Goal: Task Accomplishment & Management: Manage account settings

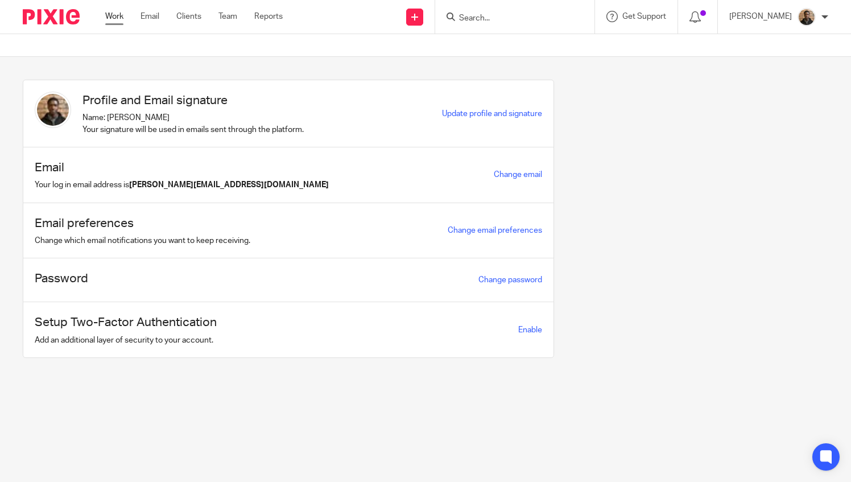
click at [117, 15] on link "Work" at bounding box center [114, 16] width 18 height 11
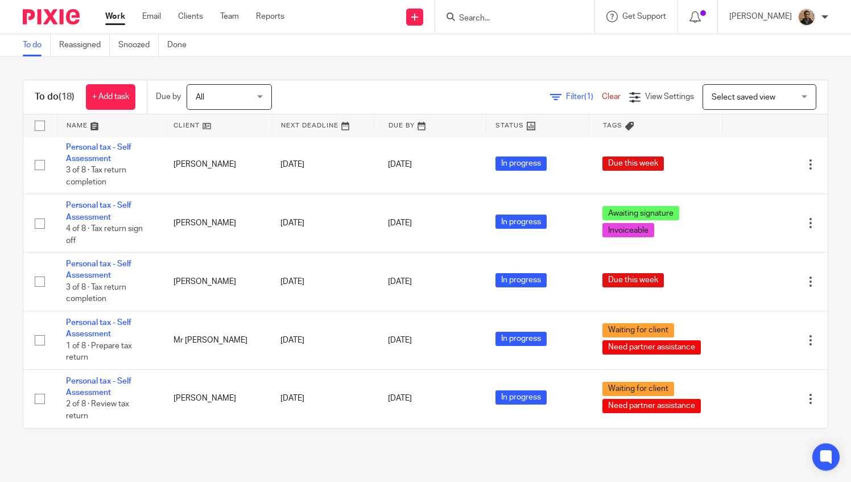
scroll to position [688, 0]
click at [722, 446] on div "To do (18) + Add task Due by All All Today Tomorrow This week Next week This mo…" at bounding box center [425, 254] width 851 height 394
click at [259, 430] on div "To do (18) + Add task Due by All All Today Tomorrow This week Next week This mo…" at bounding box center [425, 254] width 851 height 394
click at [432, 473] on main "To do Reassigned Snoozed Done To do (18) + Add task Due by All All Today Tomorr…" at bounding box center [425, 241] width 851 height 482
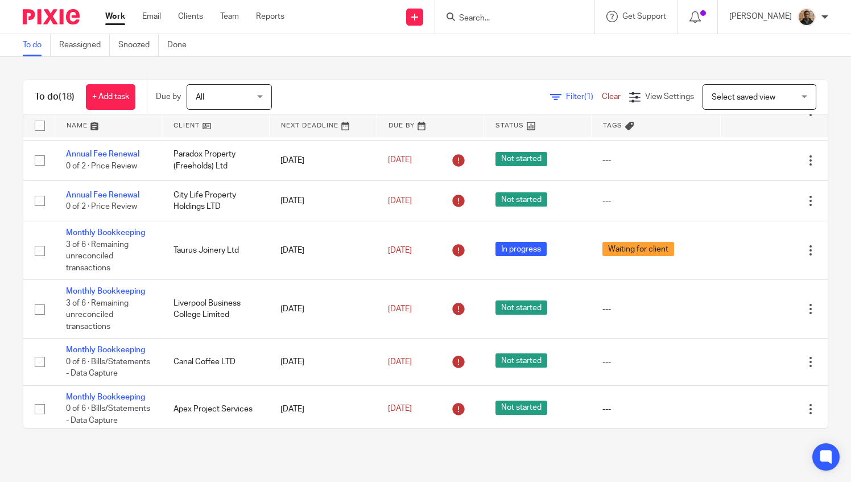
scroll to position [0, 0]
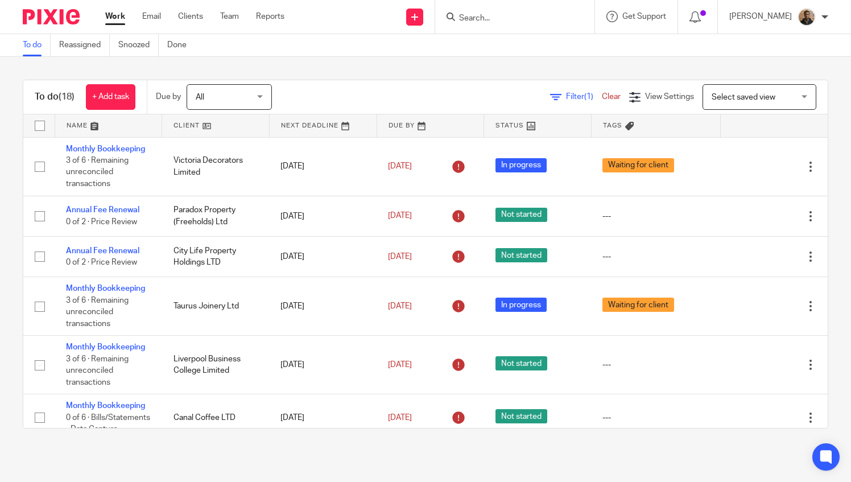
click at [73, 127] on link at bounding box center [108, 125] width 107 height 23
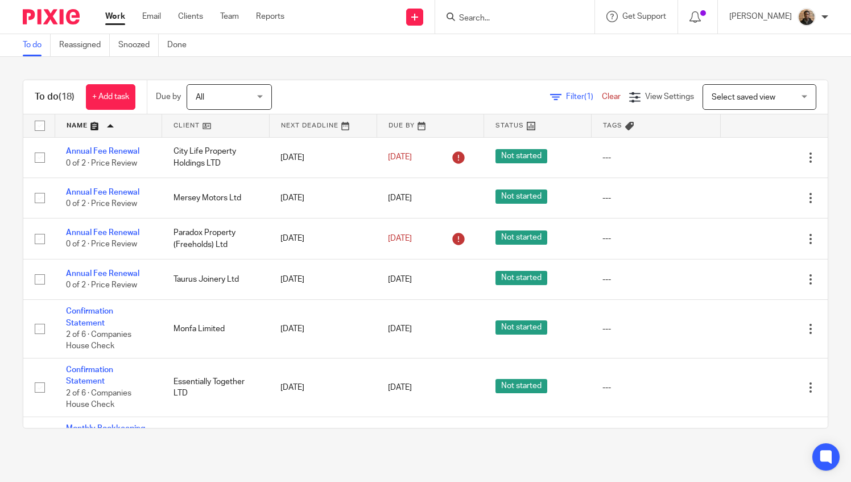
click at [437, 67] on div "To do (18) + Add task Due by All All [DATE] [DATE] This week Next week This mon…" at bounding box center [425, 254] width 851 height 394
click at [384, 67] on div "To do (18) + Add task Due by All All Today Tomorrow This week Next week This mo…" at bounding box center [425, 254] width 851 height 394
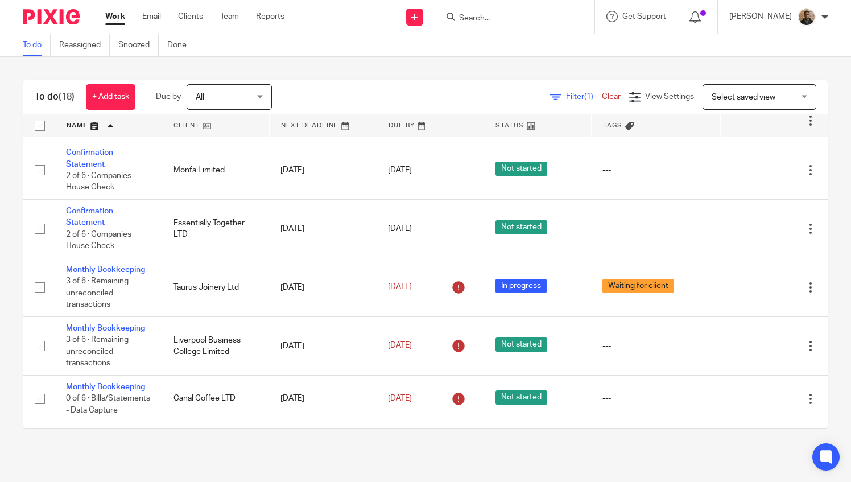
scroll to position [175, 0]
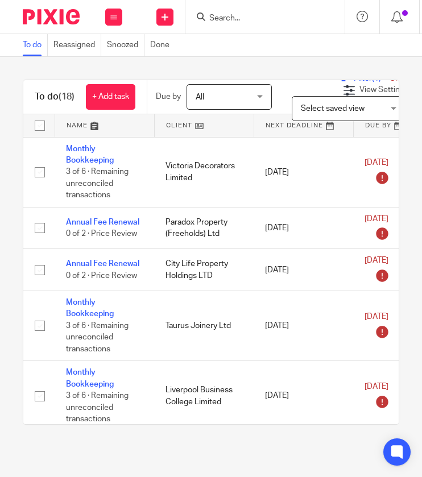
click at [224, 19] on input "Search" at bounding box center [259, 19] width 102 height 10
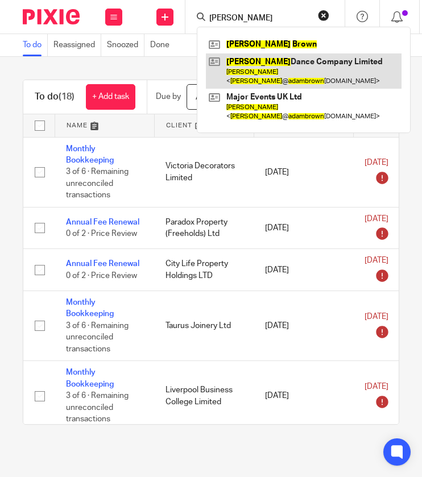
type input "adam brown"
click at [260, 77] on link at bounding box center [304, 70] width 196 height 35
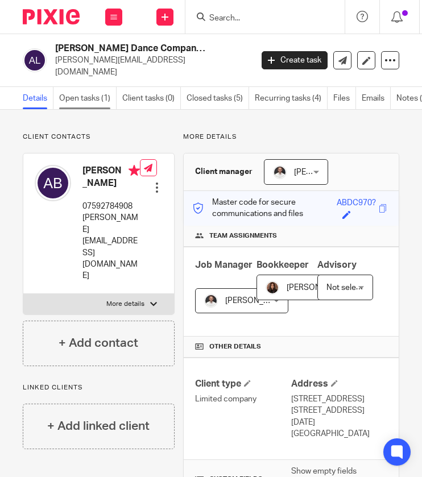
click at [101, 87] on link "Open tasks (1)" at bounding box center [87, 98] width 57 height 22
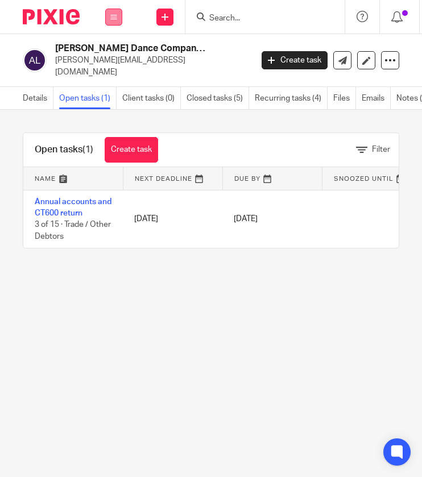
click at [111, 22] on button at bounding box center [113, 17] width 17 height 17
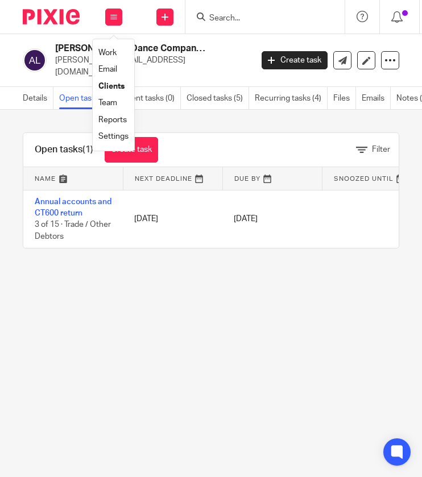
click at [110, 51] on link "Work" at bounding box center [107, 53] width 18 height 8
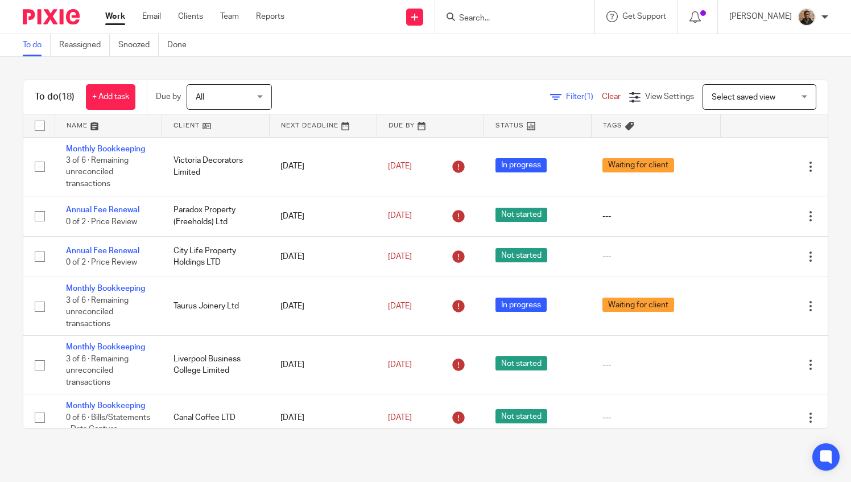
click at [421, 99] on span "Select saved view" at bounding box center [743, 97] width 64 height 8
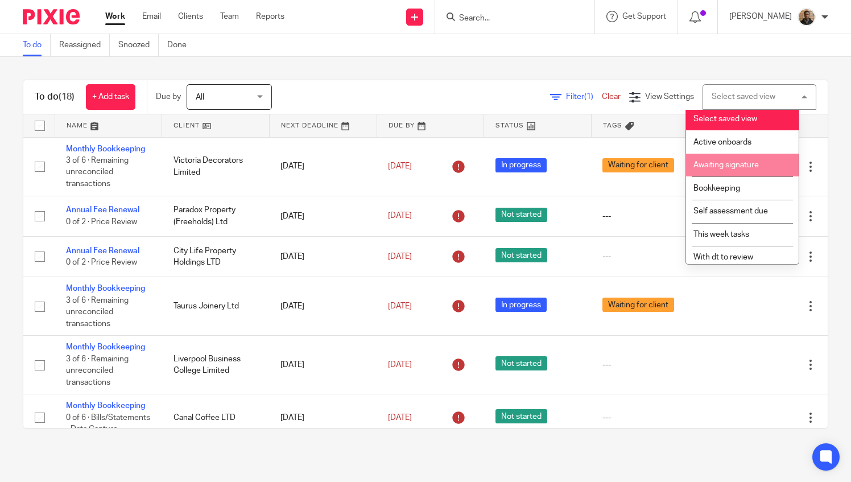
scroll to position [7, 0]
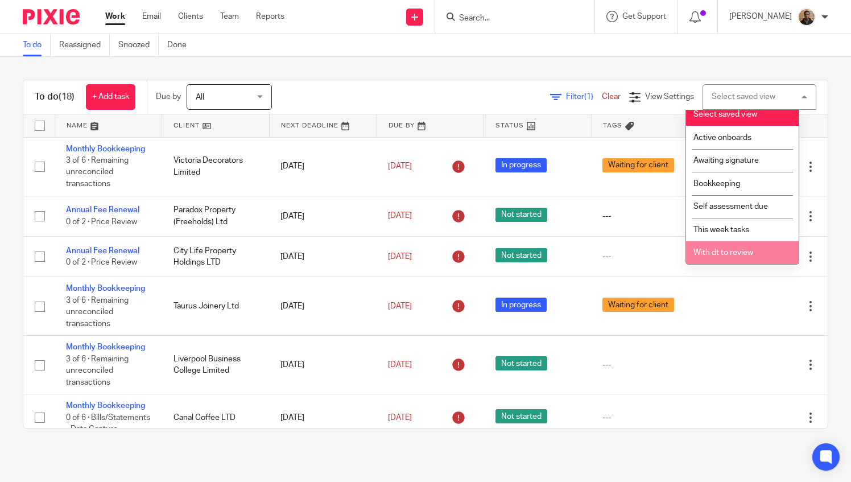
click at [421, 251] on span "With dt to review" at bounding box center [723, 253] width 60 height 8
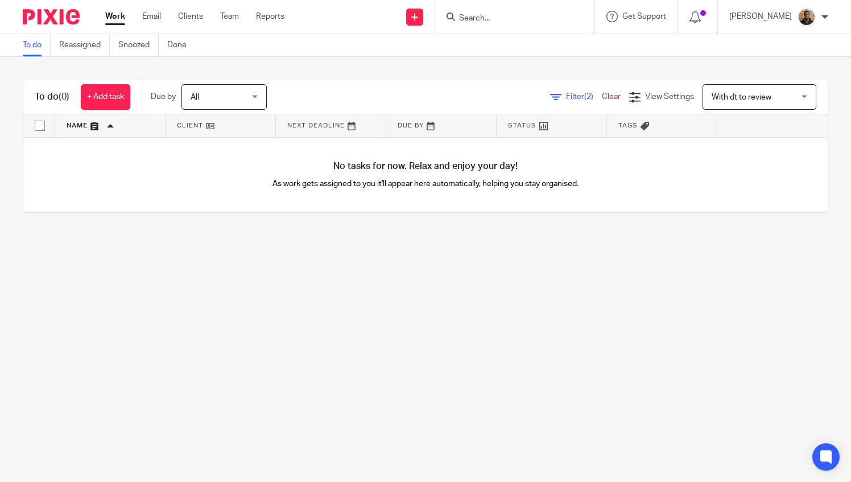
click at [743, 106] on span "With dt to review" at bounding box center [752, 97] width 83 height 24
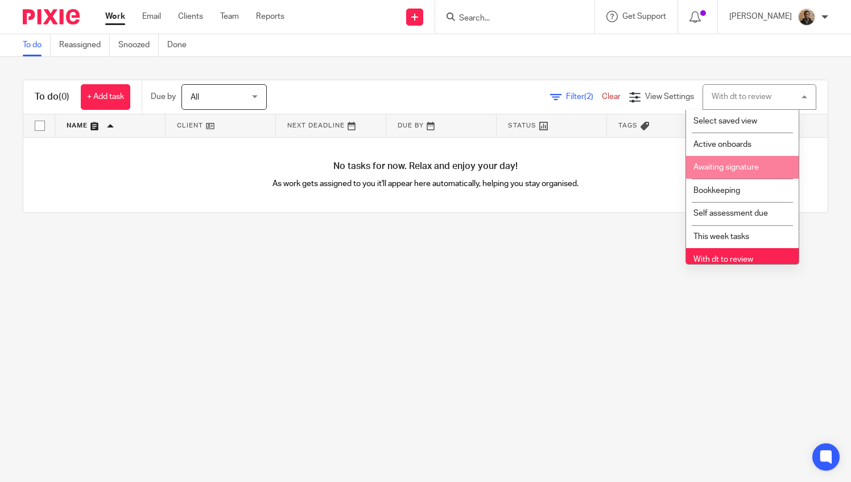
scroll to position [7, 0]
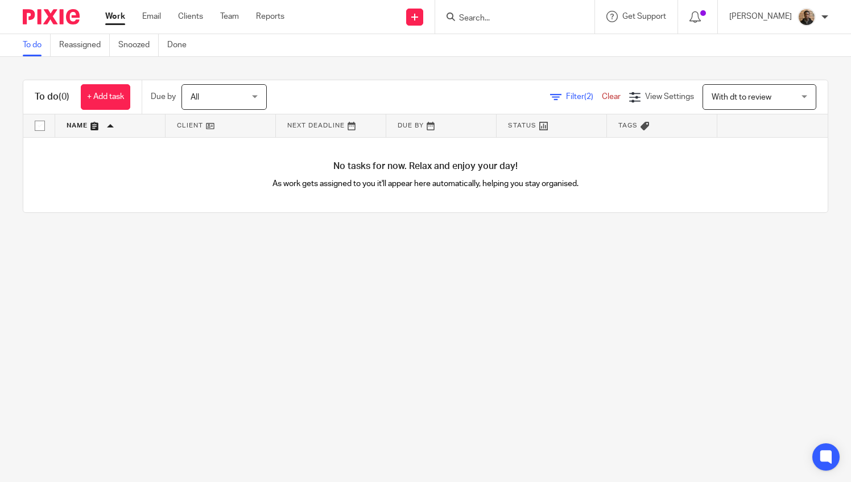
click at [793, 313] on main "To do Reassigned Snoozed Done To do (0) + Add task Due by All All [DATE] [DATE]…" at bounding box center [425, 241] width 851 height 482
click at [602, 94] on link "Clear" at bounding box center [611, 97] width 19 height 8
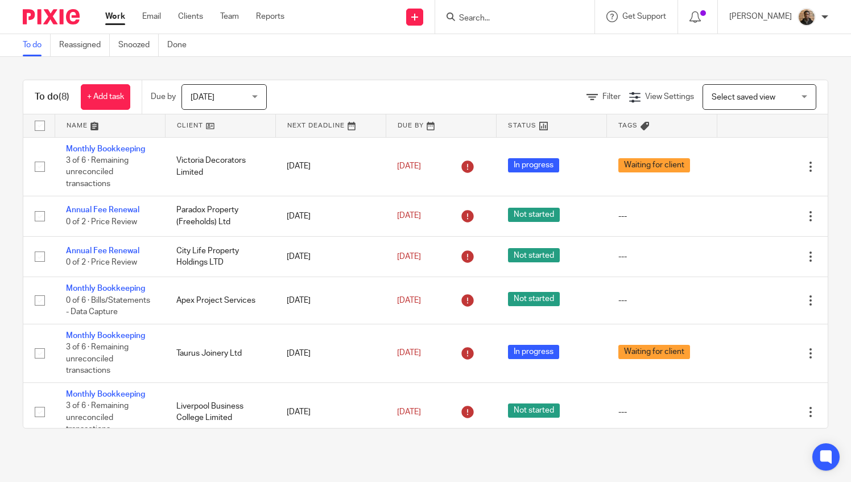
click at [241, 96] on span "[DATE]" at bounding box center [221, 97] width 60 height 24
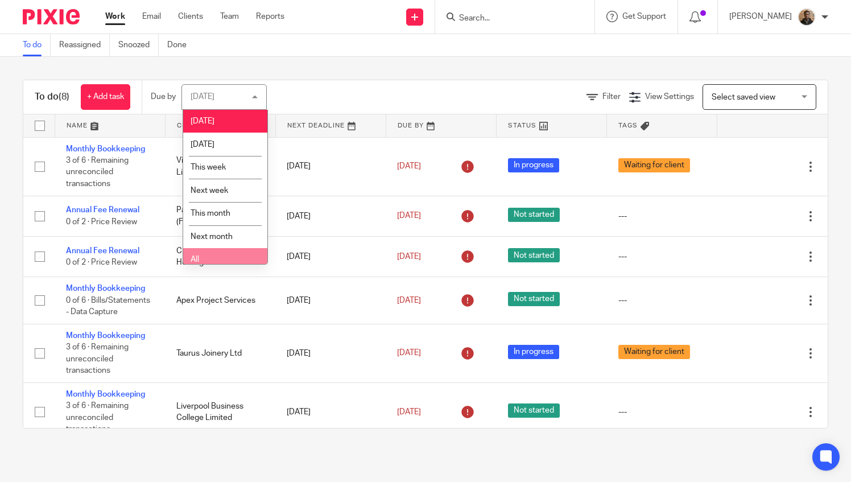
click at [237, 256] on li "All" at bounding box center [225, 259] width 84 height 23
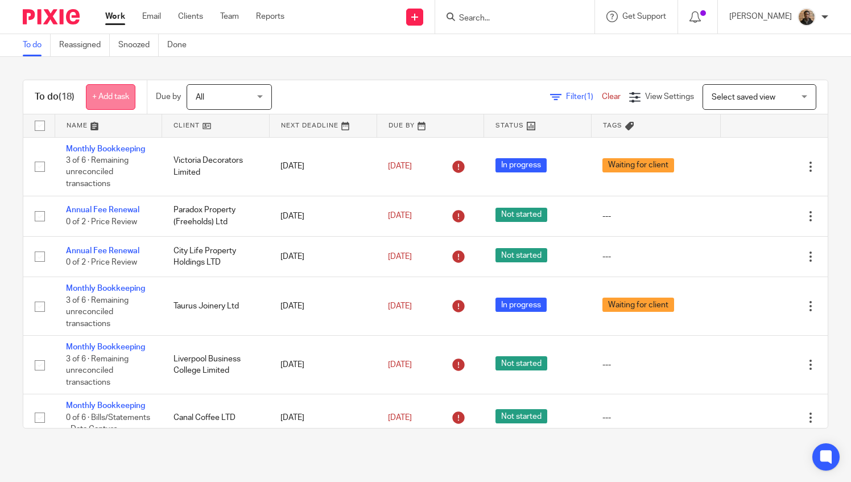
click at [117, 92] on link "+ Add task" at bounding box center [110, 97] width 49 height 26
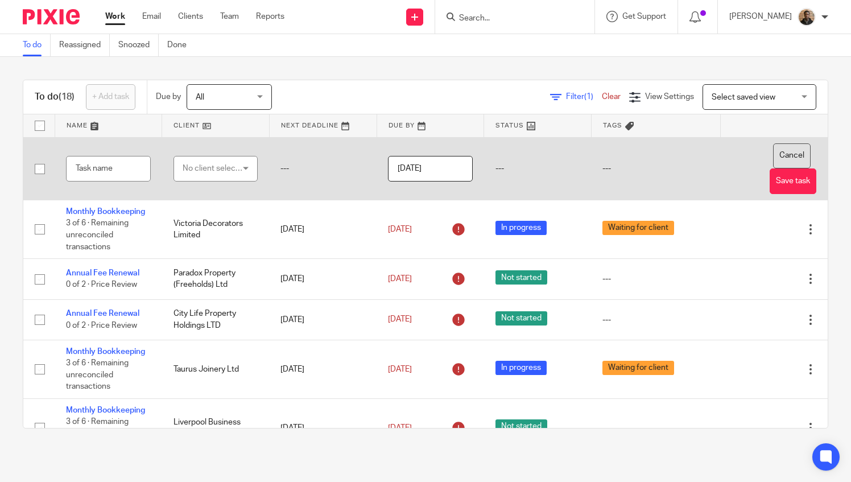
click at [773, 154] on button "Cancel" at bounding box center [792, 156] width 38 height 26
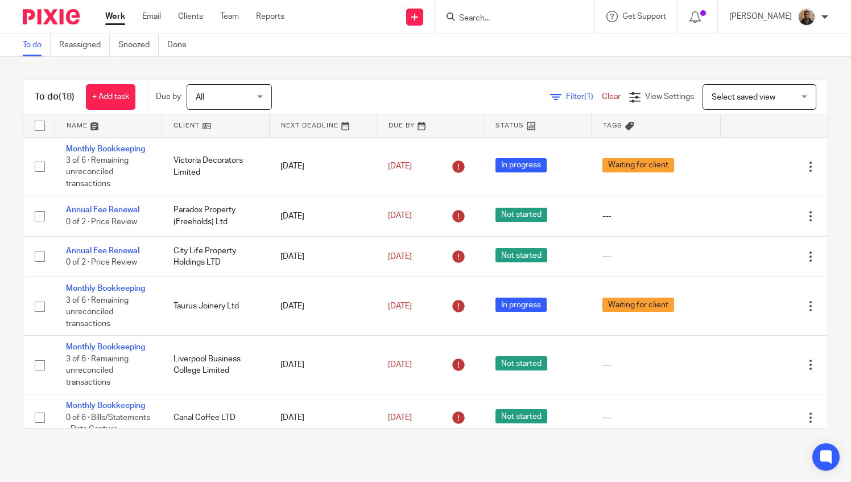
click at [464, 67] on div "To do (18) + Add task Due by All All Today Tomorrow This week Next week This mo…" at bounding box center [425, 254] width 851 height 394
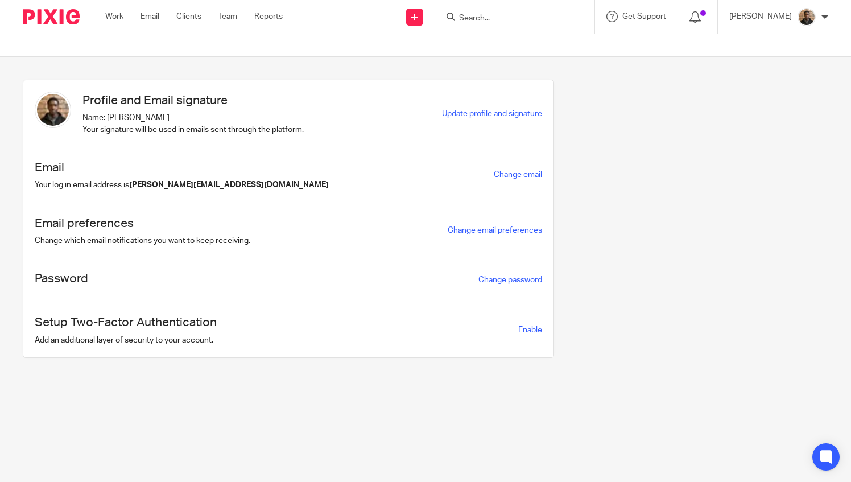
click at [481, 16] on input "Search" at bounding box center [509, 19] width 102 height 10
type input "elevate"
click at [517, 51] on link at bounding box center [552, 49] width 192 height 26
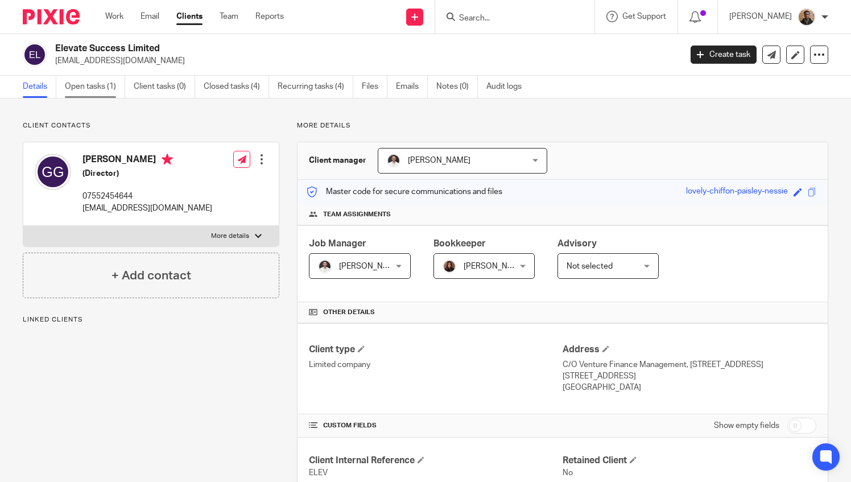
click at [91, 85] on link "Open tasks (1)" at bounding box center [95, 87] width 60 height 22
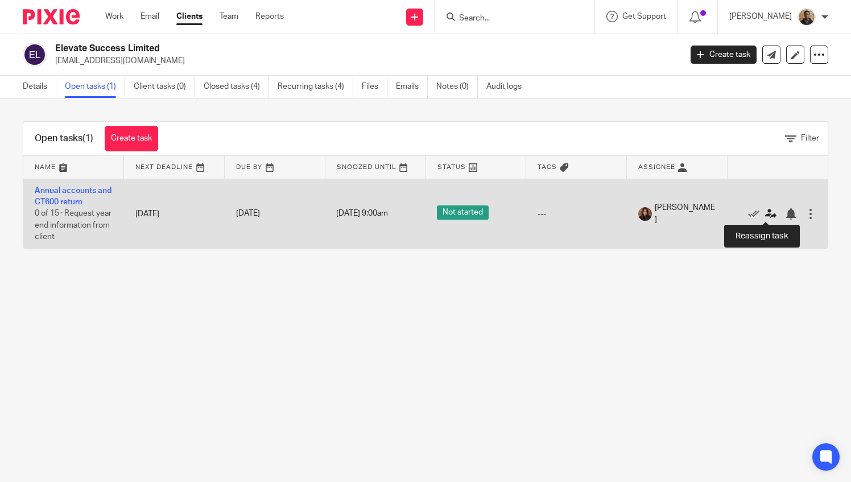
click at [765, 215] on icon at bounding box center [770, 213] width 11 height 11
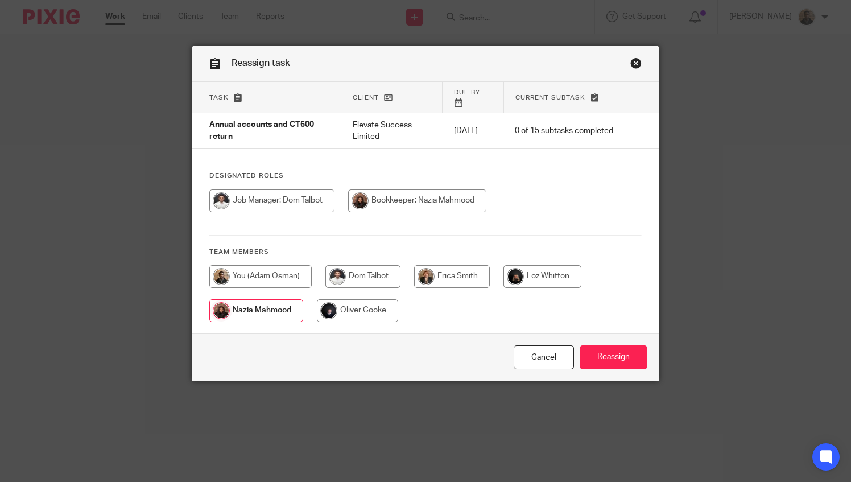
click at [275, 265] on input "radio" at bounding box center [260, 276] width 102 height 23
radio input "true"
click at [604, 353] on input "Reassign" at bounding box center [614, 357] width 68 height 24
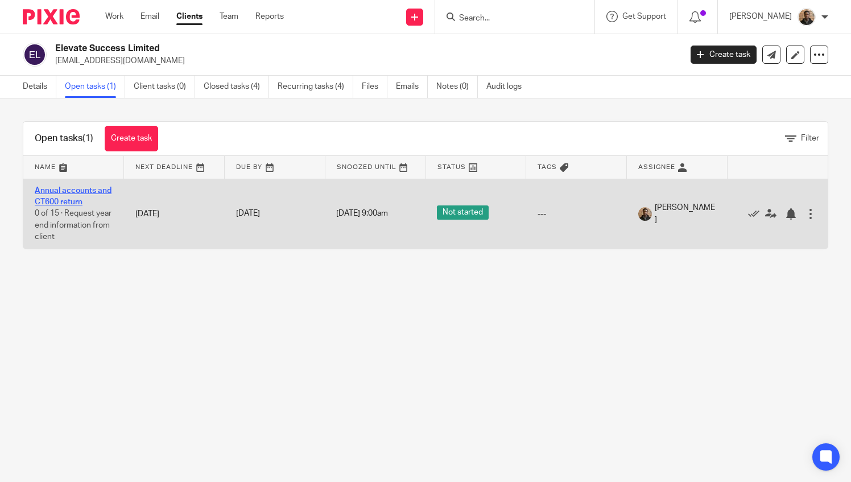
click at [82, 189] on link "Annual accounts and CT600 return" at bounding box center [73, 196] width 77 height 19
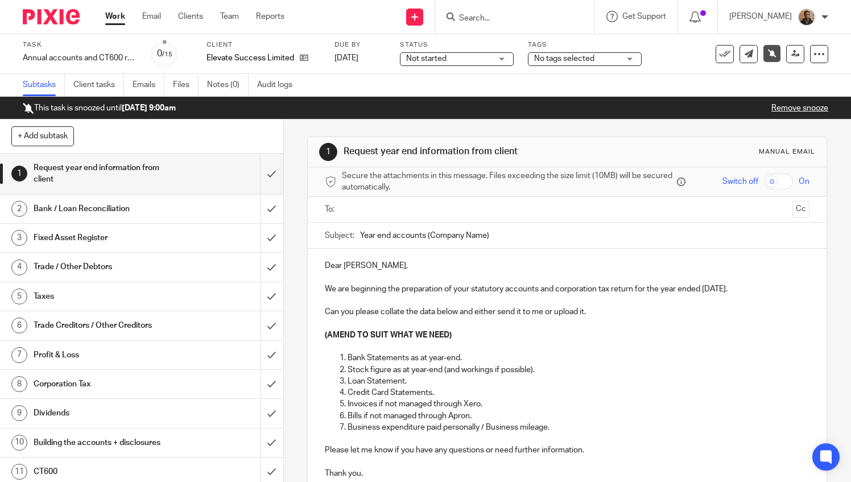
click at [486, 53] on span "Not started" at bounding box center [448, 59] width 85 height 12
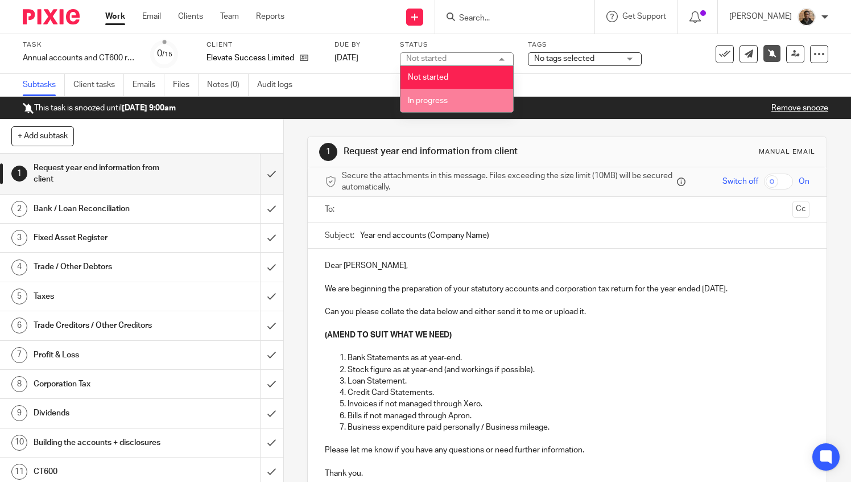
click at [488, 101] on li "In progress" at bounding box center [456, 100] width 113 height 23
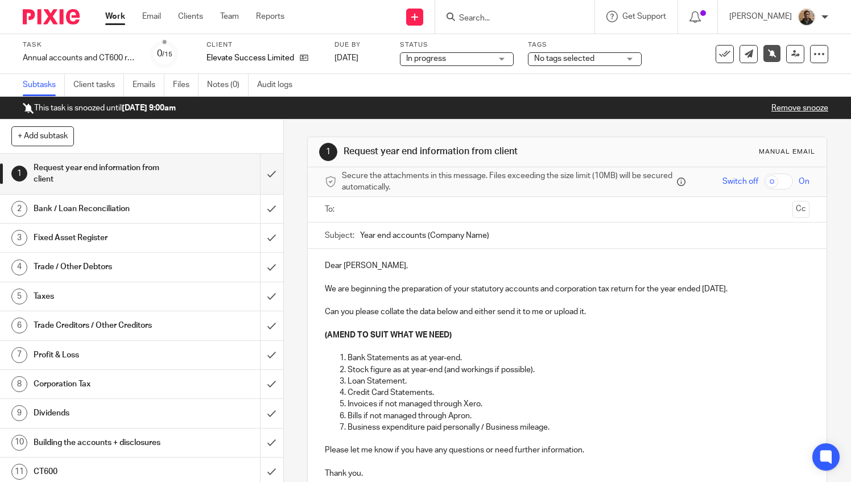
click at [619, 57] on span "No tags selected" at bounding box center [576, 59] width 85 height 12
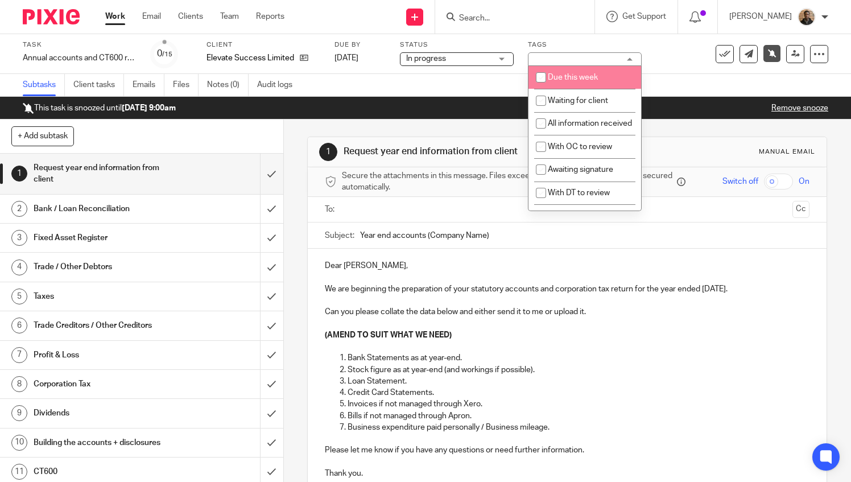
click at [571, 77] on span "Due this week" at bounding box center [573, 77] width 50 height 8
checkbox input "true"
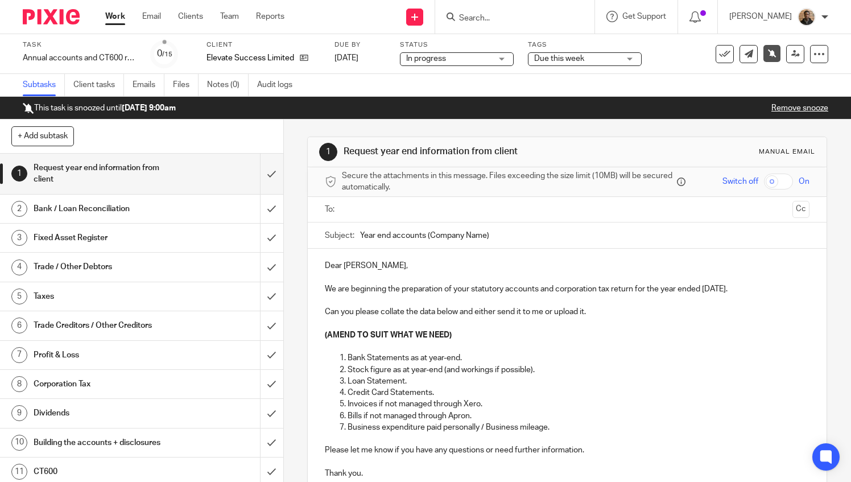
click at [707, 83] on div "Subtasks Client tasks Emails Files Notes (0) Audit logs" at bounding box center [425, 85] width 851 height 23
click at [791, 105] on link "Remove snooze" at bounding box center [799, 108] width 57 height 8
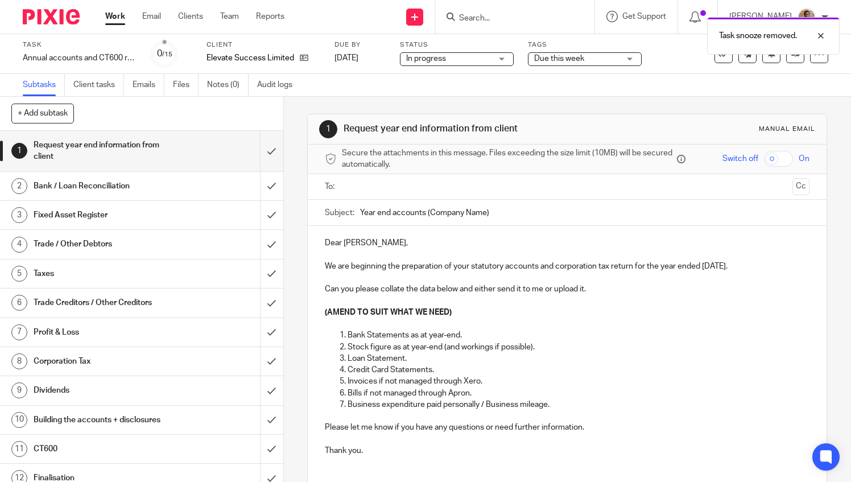
click at [626, 100] on div "1 Request year end information from client Manual email Secure the attachments …" at bounding box center [567, 332] width 520 height 470
click at [111, 14] on link "Work" at bounding box center [115, 16] width 20 height 11
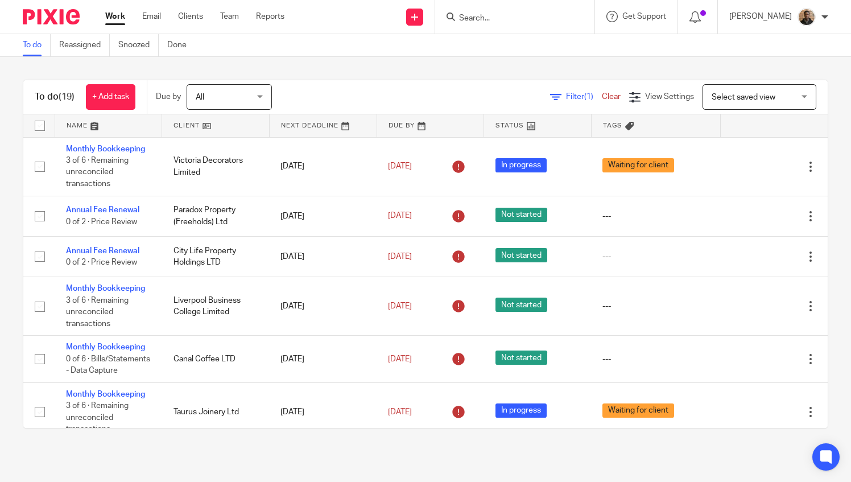
click at [89, 122] on link at bounding box center [108, 125] width 107 height 23
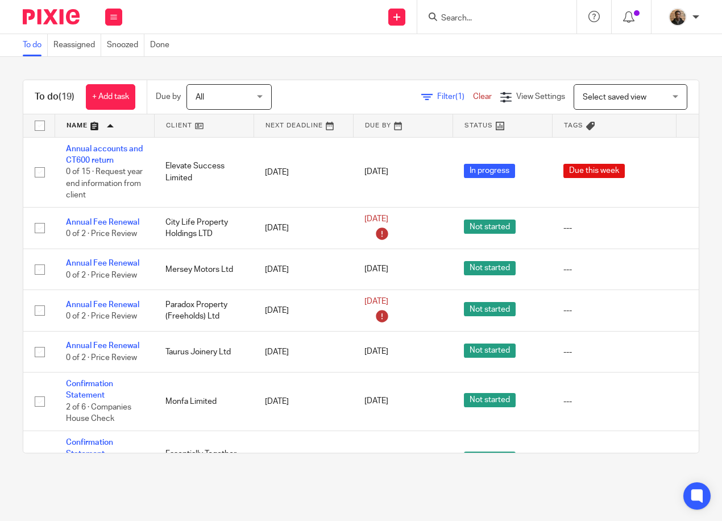
click at [274, 60] on div "To do (19) + Add task Due by All All [DATE] [DATE] This week Next week This mon…" at bounding box center [361, 266] width 722 height 419
drag, startPoint x: 282, startPoint y: 499, endPoint x: 266, endPoint y: 493, distance: 16.6
click at [282, 481] on main "To do Reassigned Snoozed Done To do (19) + Add task Due by All All Today Tomorr…" at bounding box center [361, 260] width 722 height 521
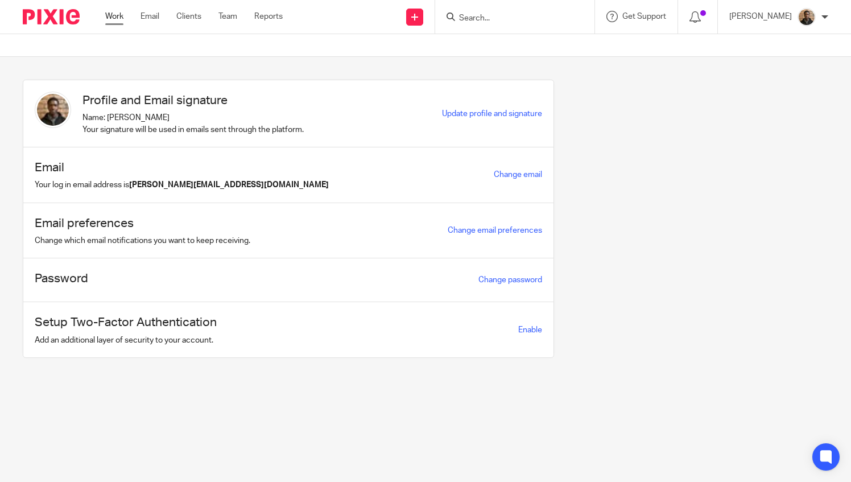
click at [118, 17] on link "Work" at bounding box center [114, 16] width 18 height 11
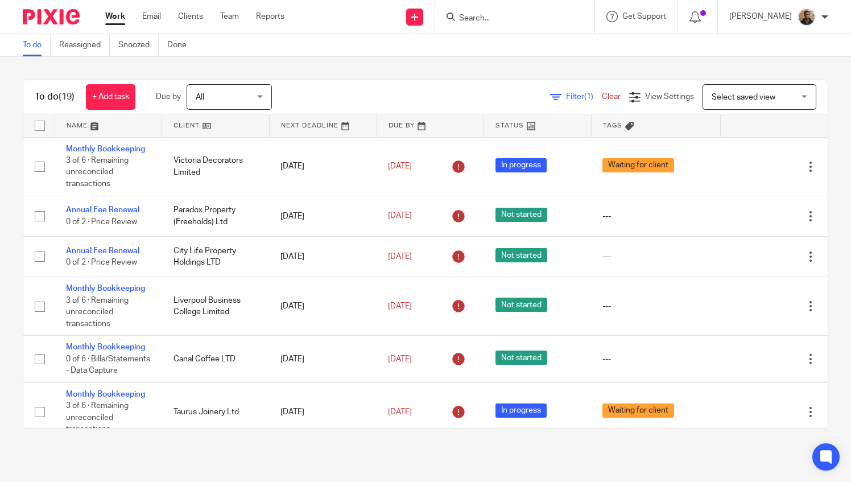
click at [92, 123] on link at bounding box center [108, 125] width 107 height 23
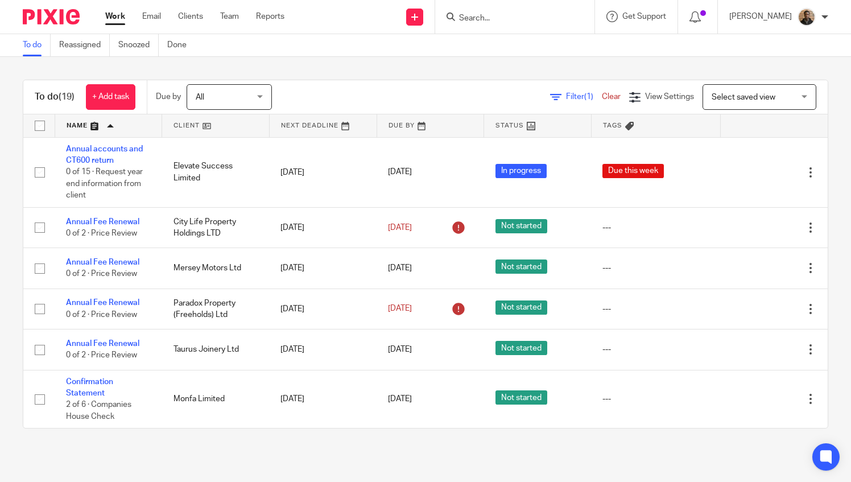
click at [375, 65] on div "To do (19) + Add task Due by All All [DATE] [DATE] This week Next week This mon…" at bounding box center [425, 254] width 851 height 394
click at [790, 61] on div "To do (19) + Add task Due by All All [DATE] [DATE] This week Next week This mon…" at bounding box center [425, 254] width 851 height 394
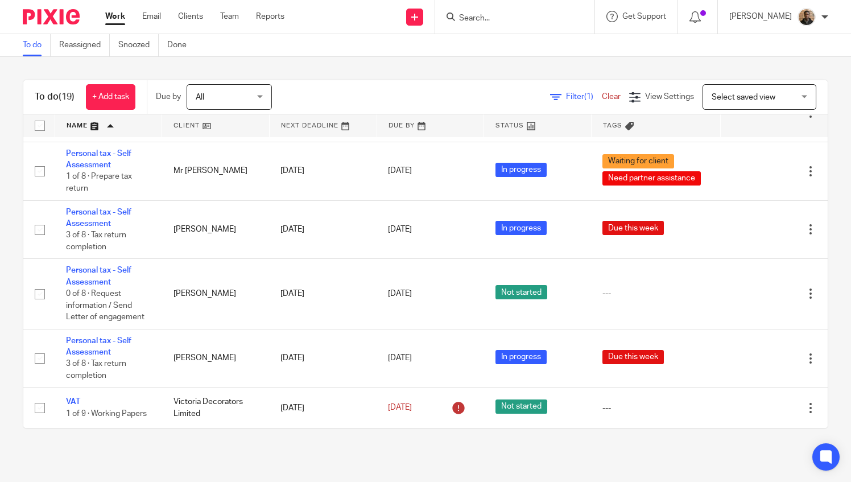
scroll to position [758, 0]
click at [483, 19] on input "Search" at bounding box center [509, 19] width 102 height 10
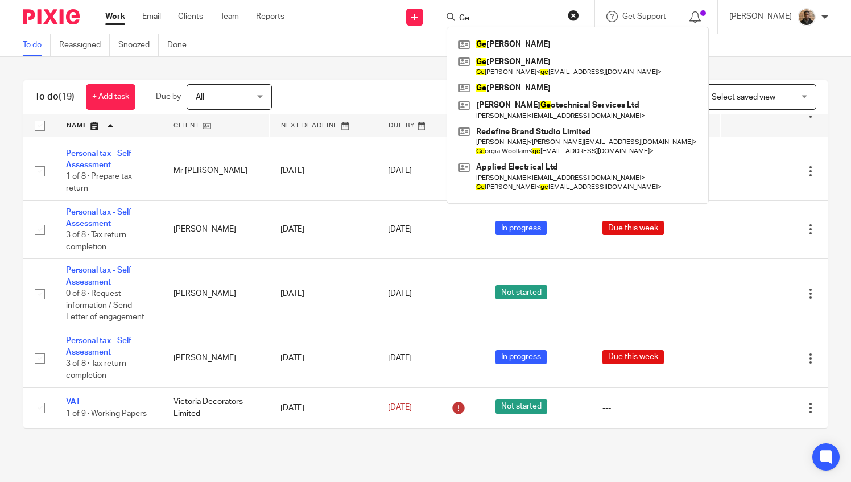
type input "G"
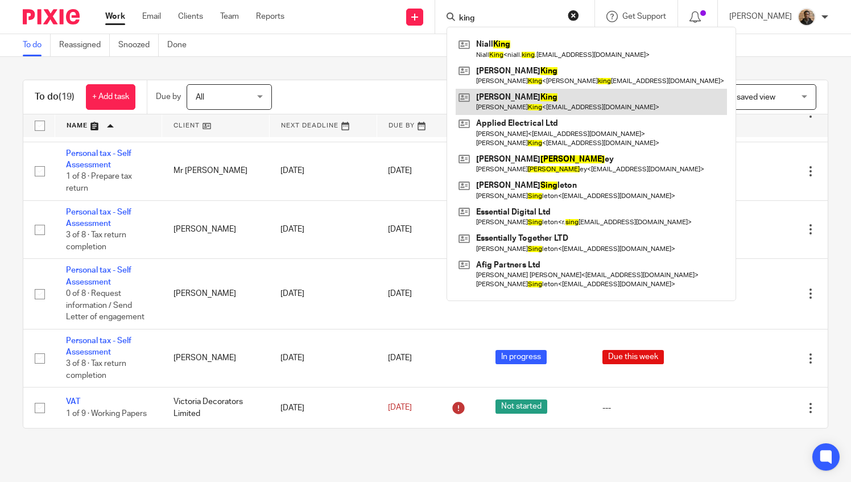
type input "king"
click at [526, 101] on link at bounding box center [591, 102] width 271 height 26
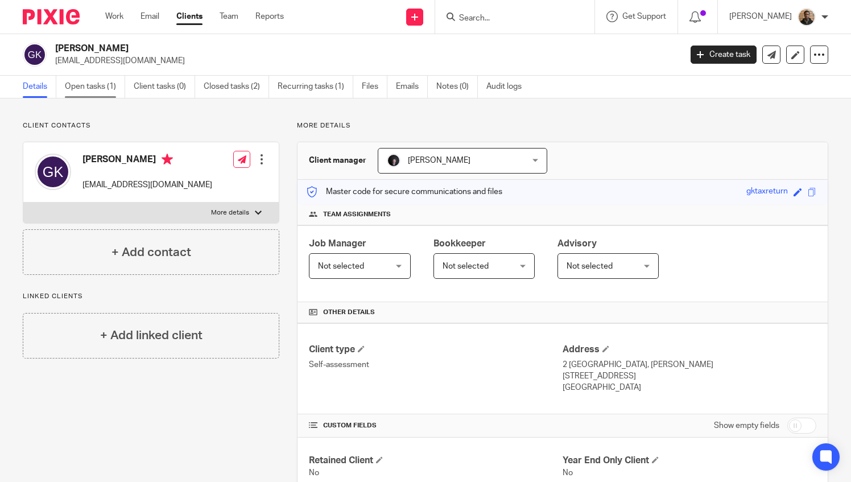
click at [96, 86] on link "Open tasks (1)" at bounding box center [95, 87] width 60 height 22
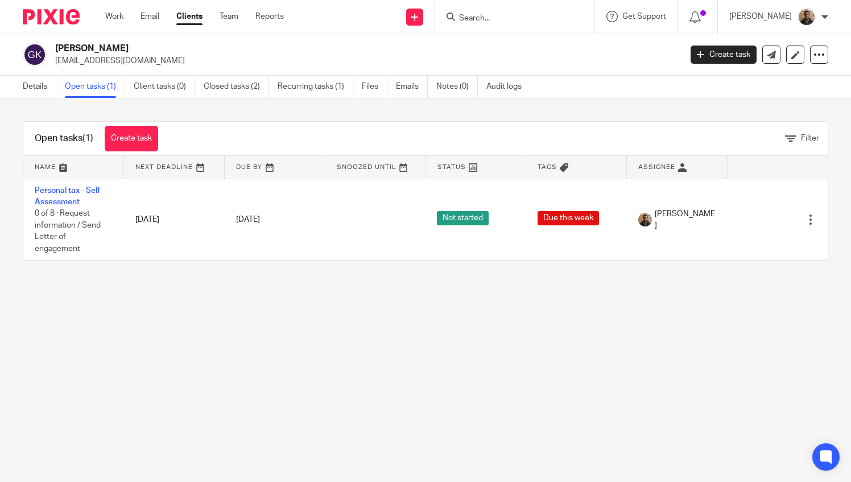
click at [483, 16] on input "Search" at bounding box center [509, 19] width 102 height 10
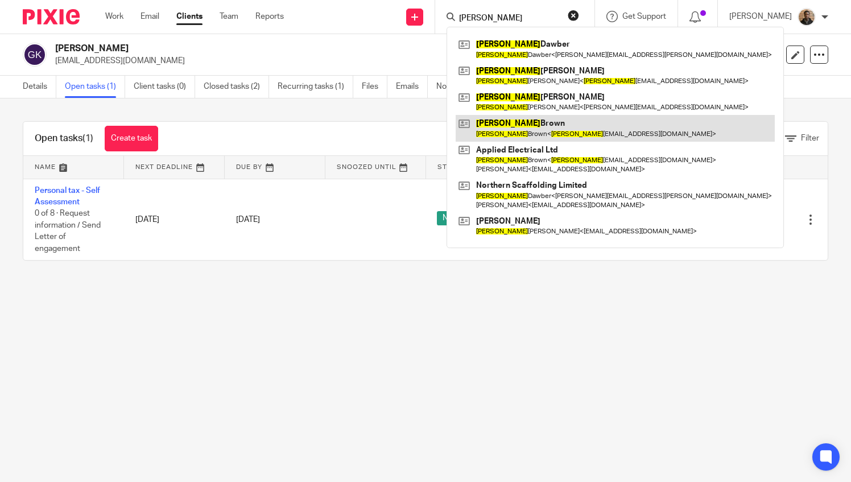
type input "[PERSON_NAME]"
click at [591, 123] on link at bounding box center [615, 128] width 319 height 26
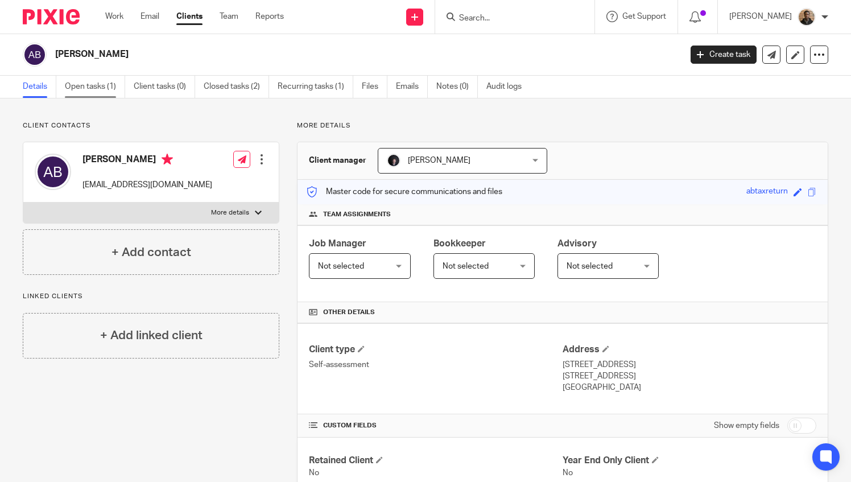
click at [102, 82] on link "Open tasks (1)" at bounding box center [95, 87] width 60 height 22
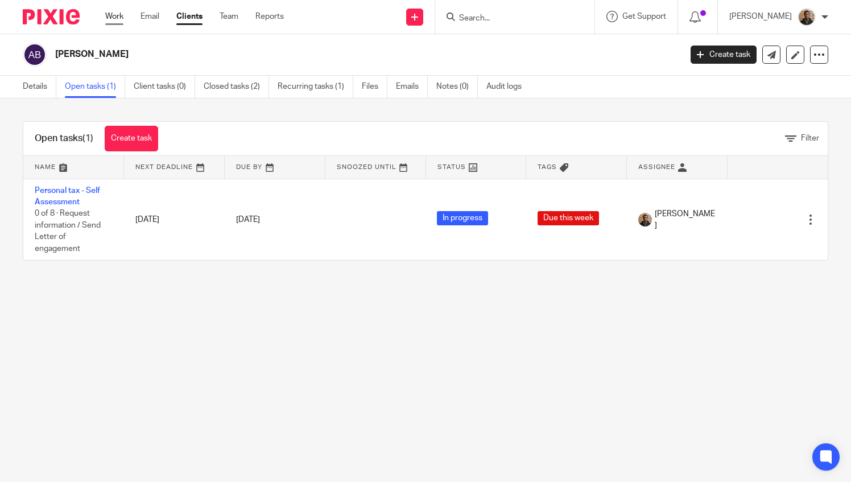
click at [111, 17] on link "Work" at bounding box center [114, 16] width 18 height 11
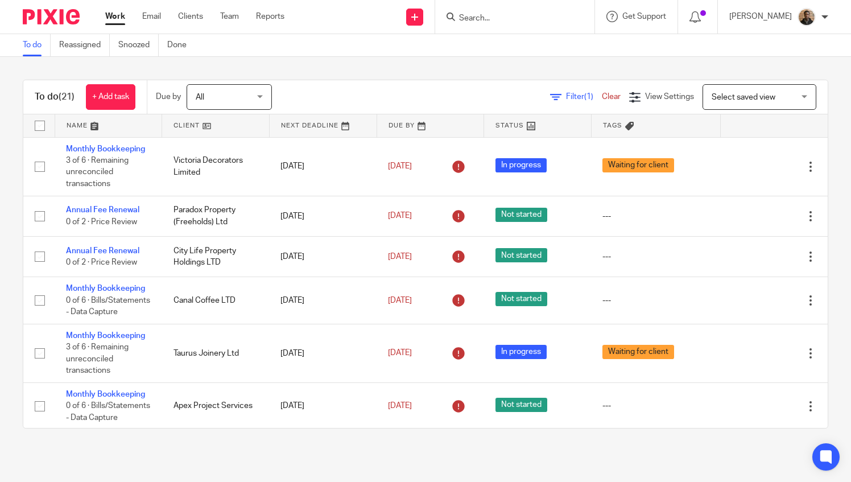
click at [689, 52] on div "To do Reassigned Snoozed Done" at bounding box center [425, 45] width 851 height 23
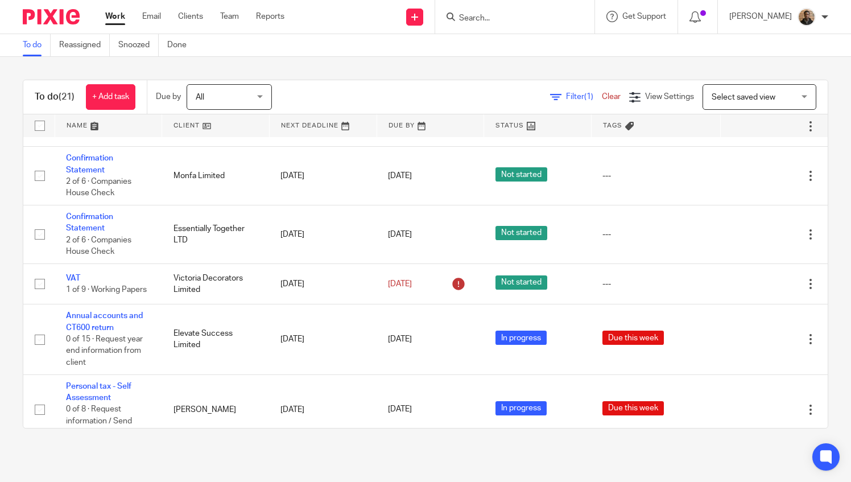
scroll to position [416, 0]
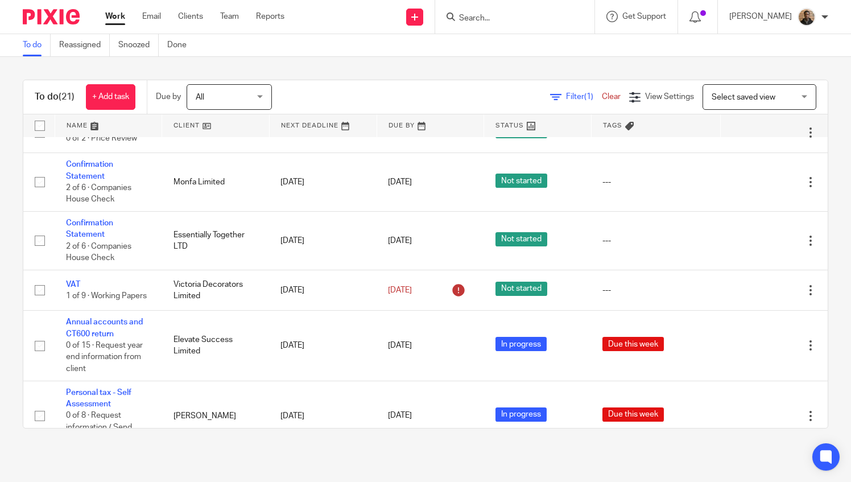
click at [312, 72] on div "To do (21) + Add task Due by All All [DATE] [DATE] This week Next week This mon…" at bounding box center [425, 254] width 851 height 394
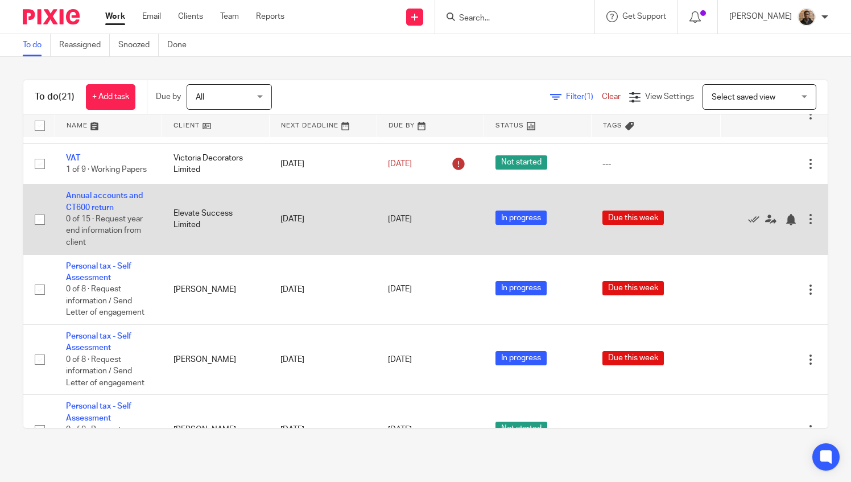
scroll to position [541, 0]
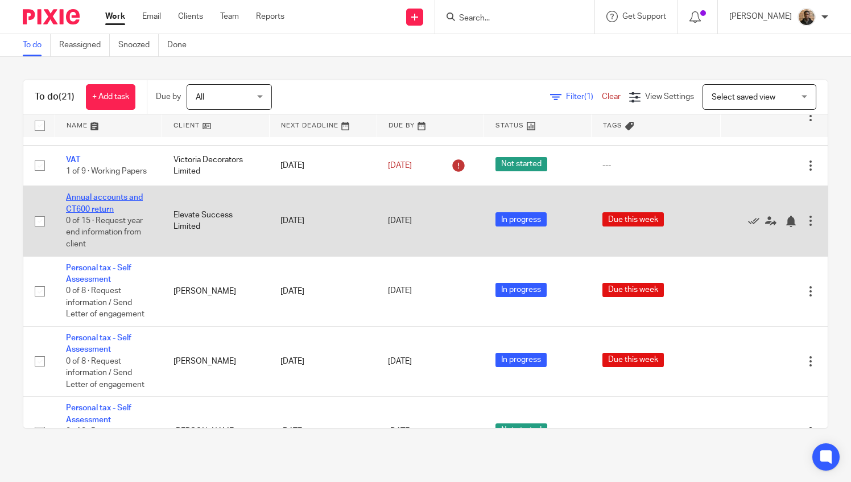
click at [89, 213] on link "Annual accounts and CT600 return" at bounding box center [104, 202] width 77 height 19
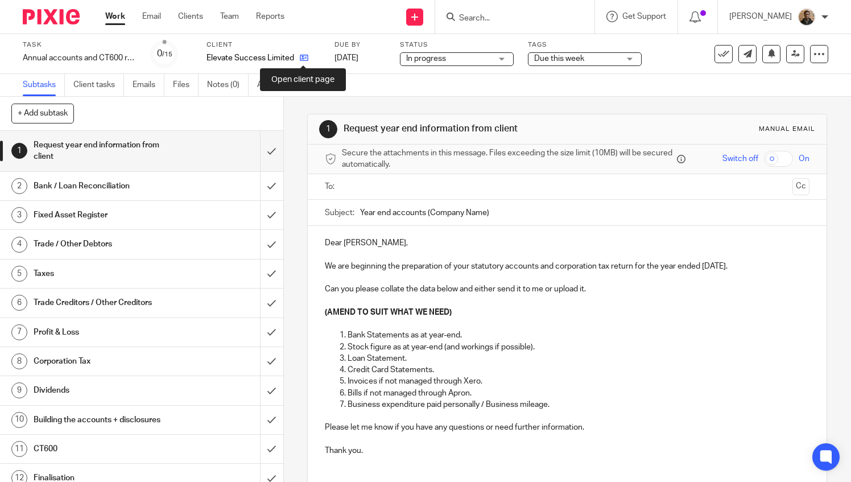
click at [304, 57] on icon at bounding box center [304, 57] width 9 height 9
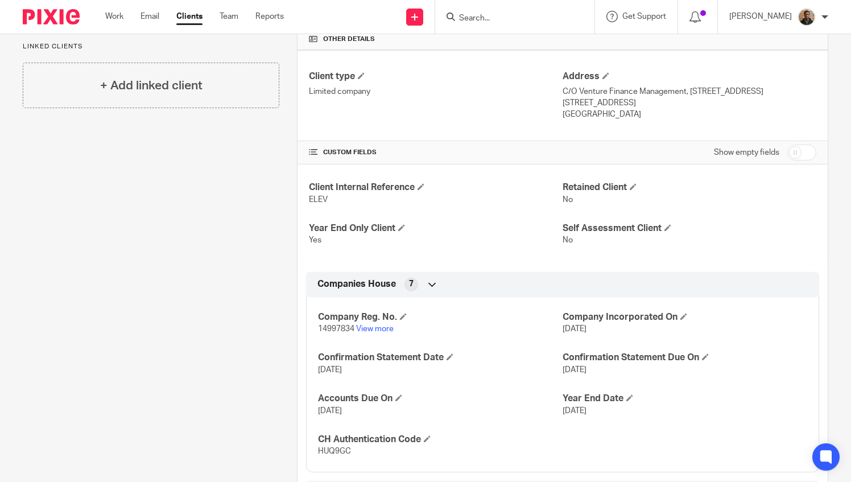
scroll to position [271, 0]
